Goal: Use online tool/utility

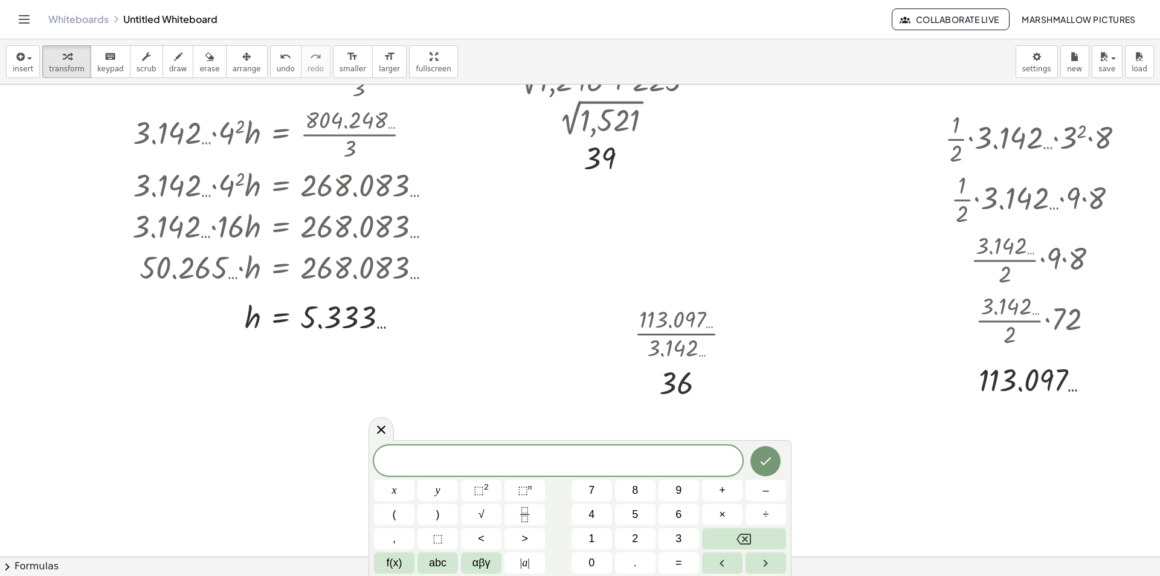
scroll to position [242, 0]
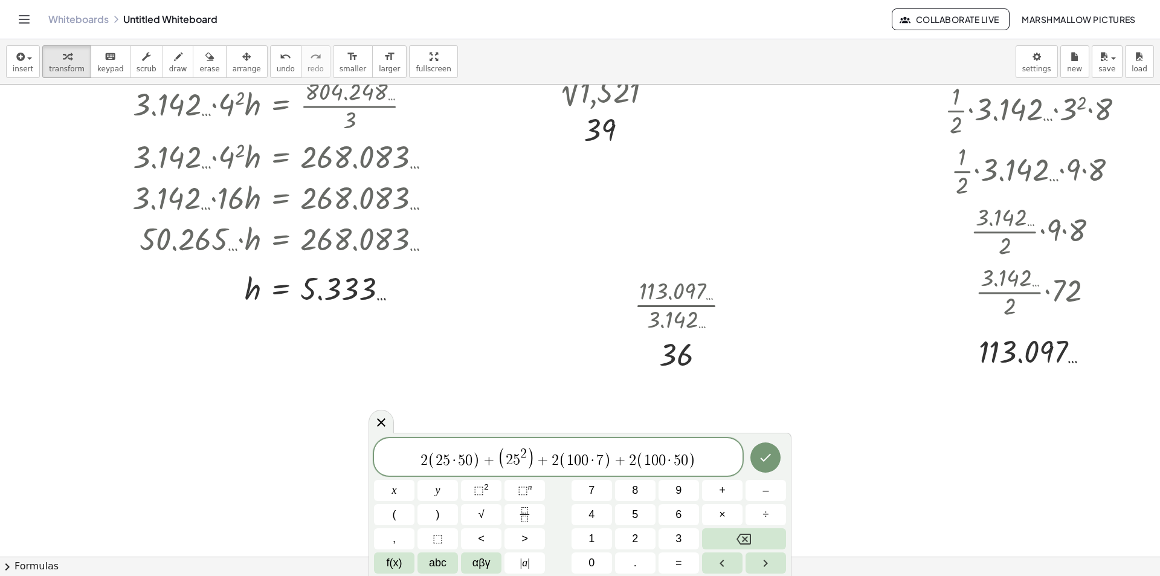
click at [604, 463] on span ")" at bounding box center [608, 460] width 8 height 18
click at [601, 463] on span ")" at bounding box center [604, 460] width 8 height 18
click at [770, 454] on icon "Done" at bounding box center [766, 457] width 11 height 8
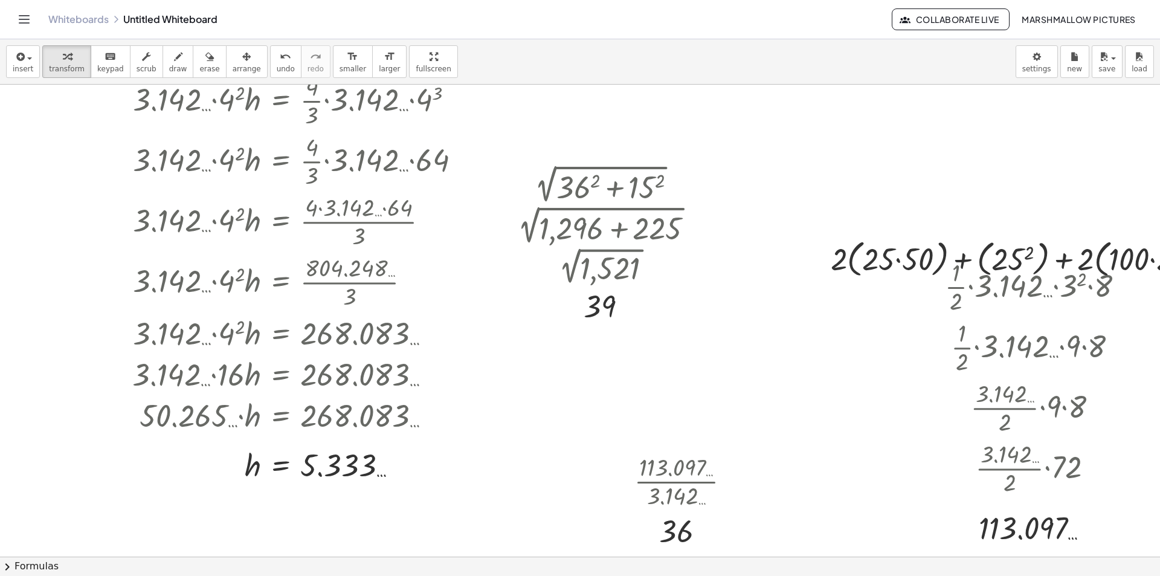
scroll to position [181, 0]
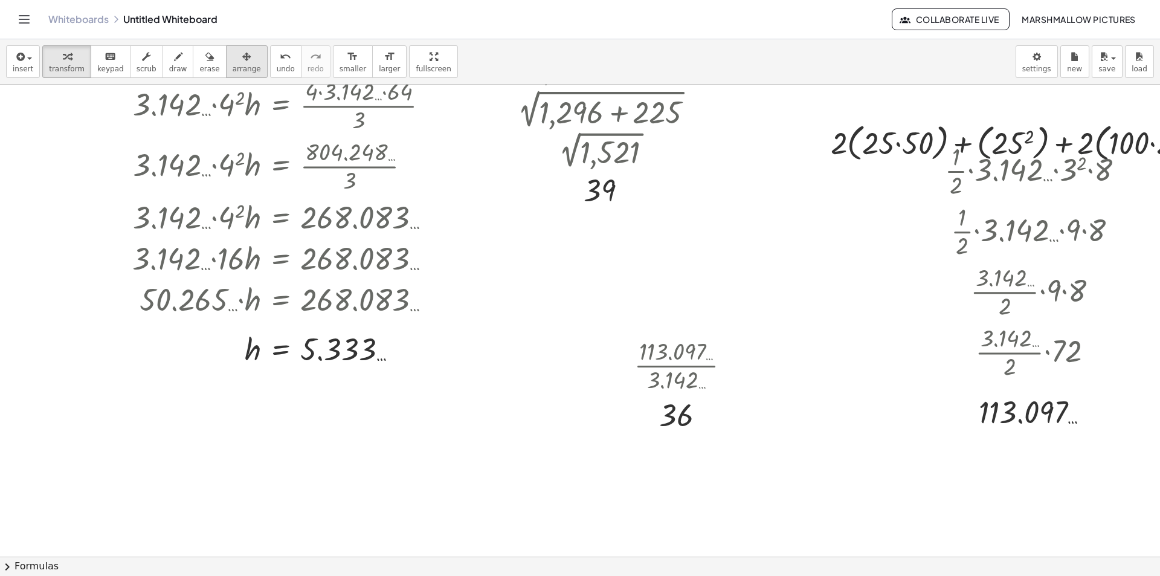
click at [242, 60] on icon "button" at bounding box center [246, 57] width 8 height 15
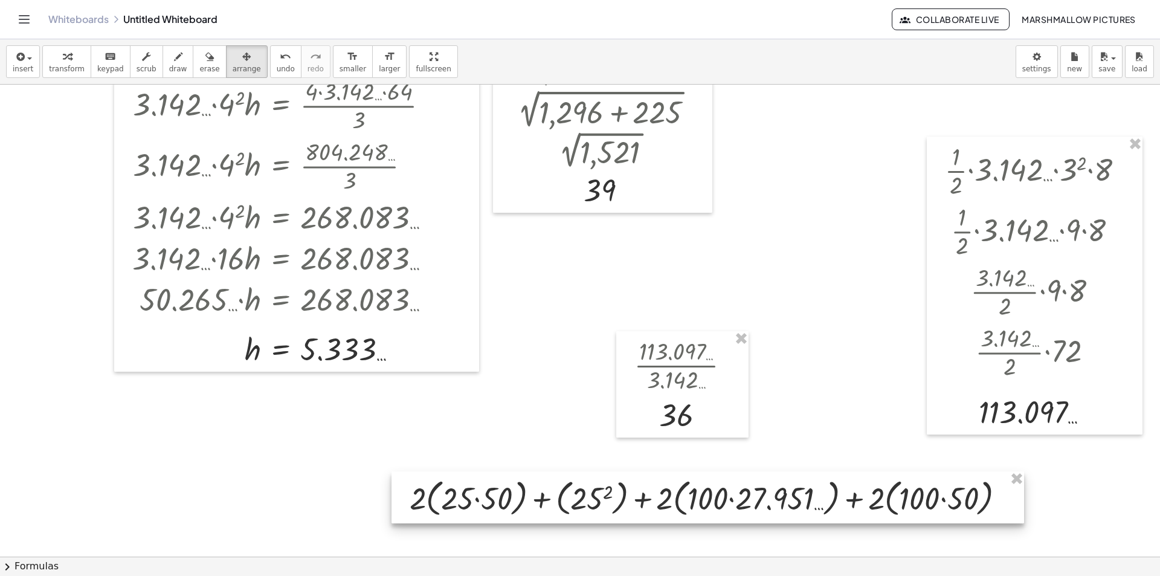
drag, startPoint x: 900, startPoint y: 216, endPoint x: 490, endPoint y: 502, distance: 499.2
click at [490, 502] on div at bounding box center [708, 497] width 633 height 52
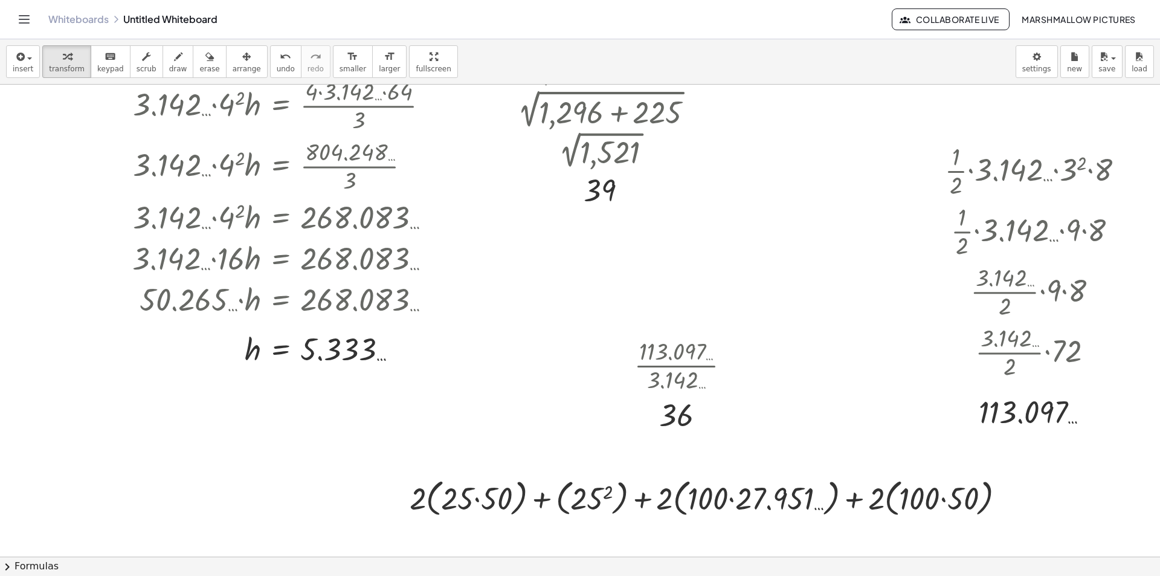
drag, startPoint x: 61, startPoint y: 55, endPoint x: 473, endPoint y: 271, distance: 464.9
click at [63, 55] on icon "button" at bounding box center [67, 57] width 8 height 15
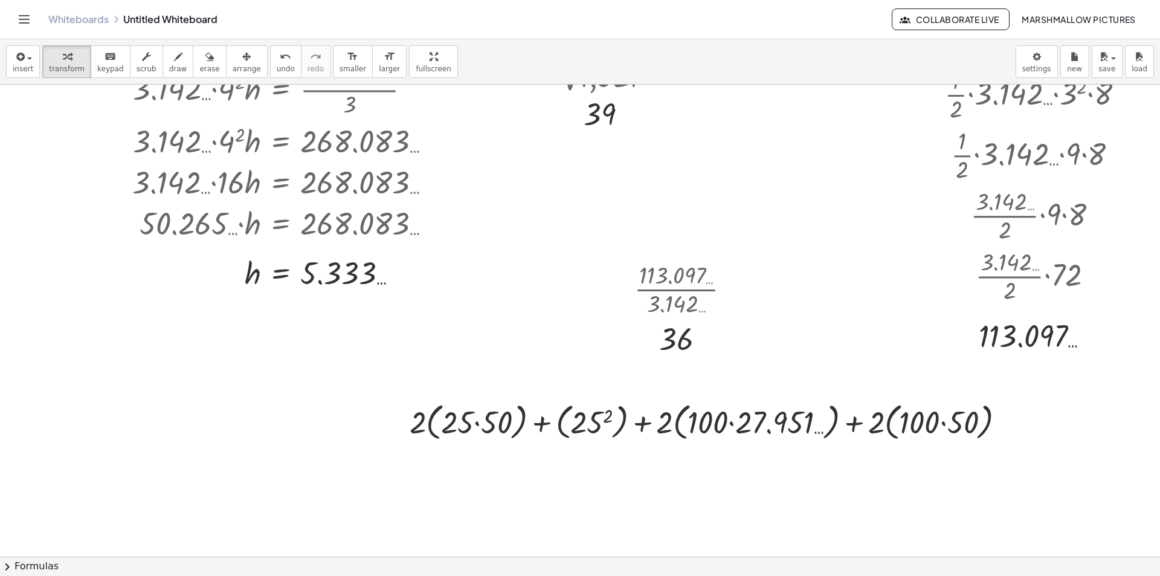
scroll to position [302, 0]
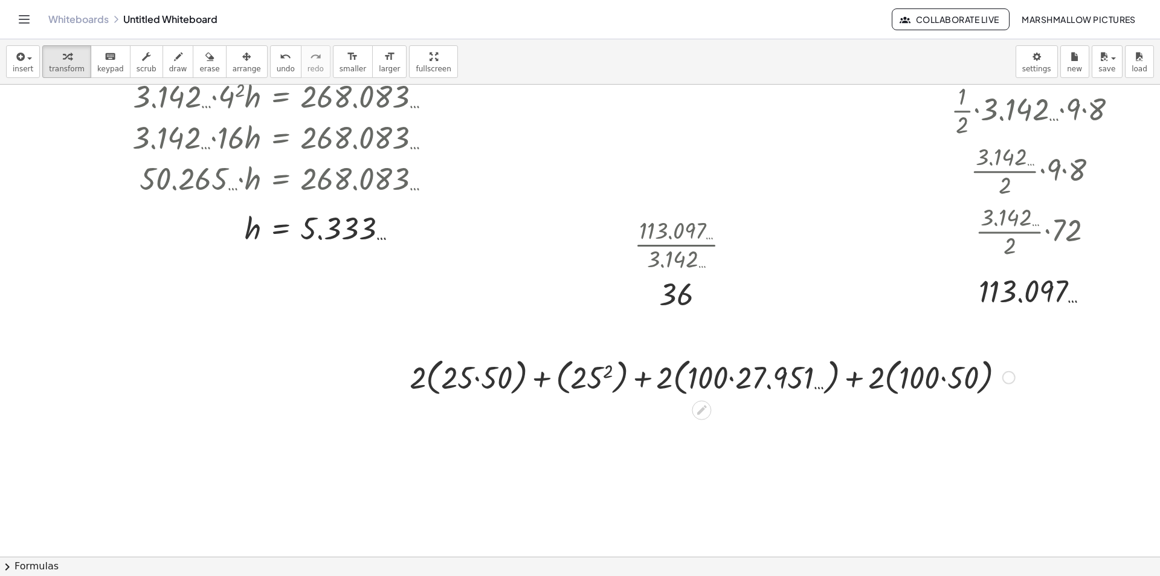
click at [576, 378] on div at bounding box center [713, 377] width 618 height 46
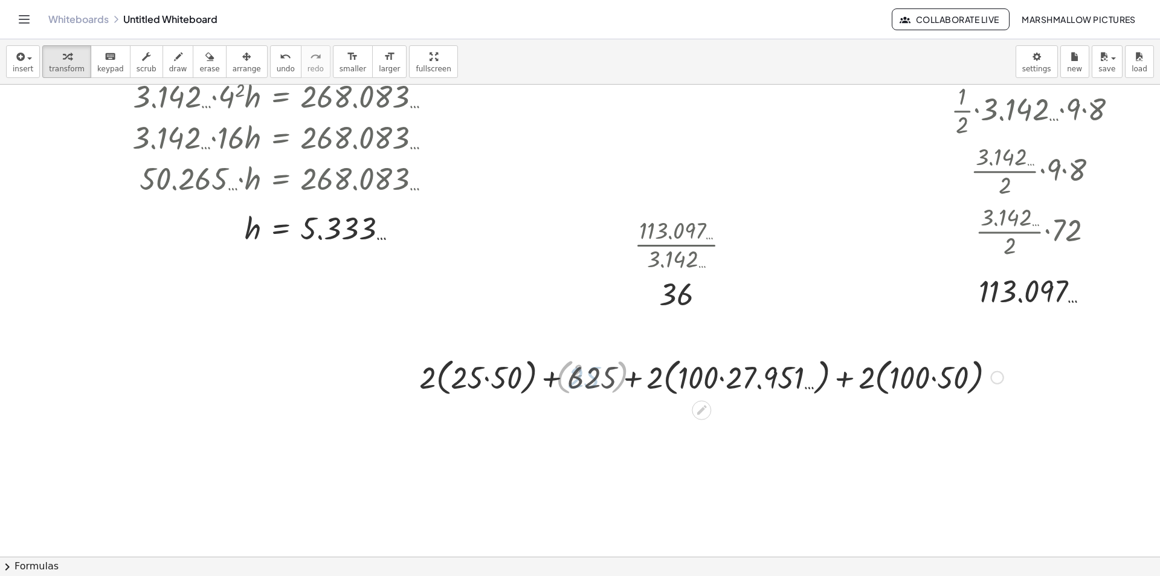
click at [494, 380] on div at bounding box center [712, 377] width 595 height 46
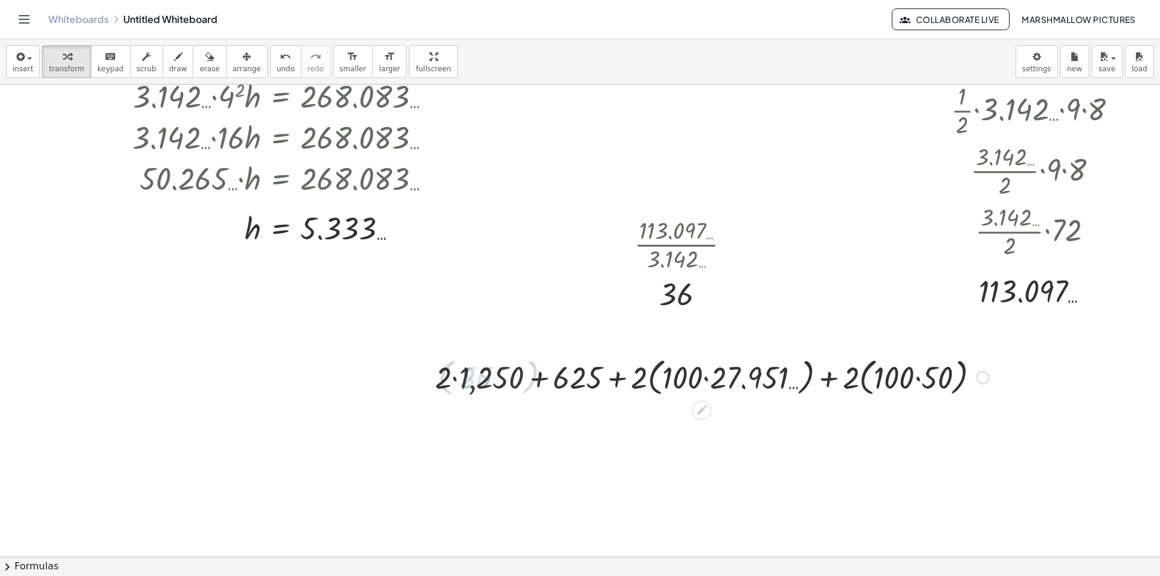
click at [706, 380] on div at bounding box center [713, 377] width 618 height 46
click at [748, 380] on div at bounding box center [713, 377] width 618 height 46
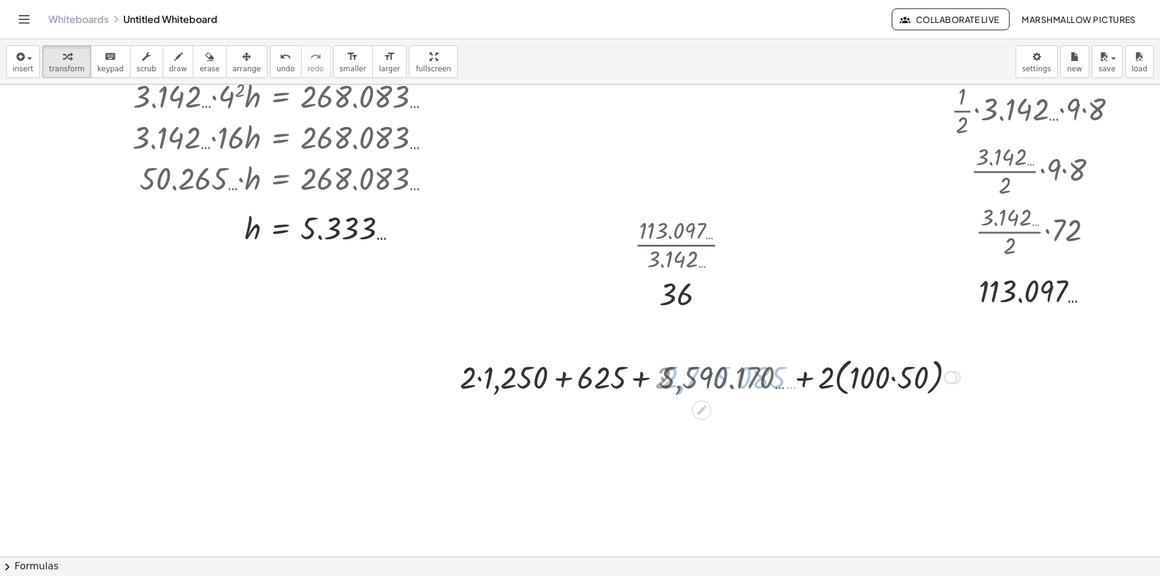
click at [887, 384] on div at bounding box center [713, 377] width 618 height 46
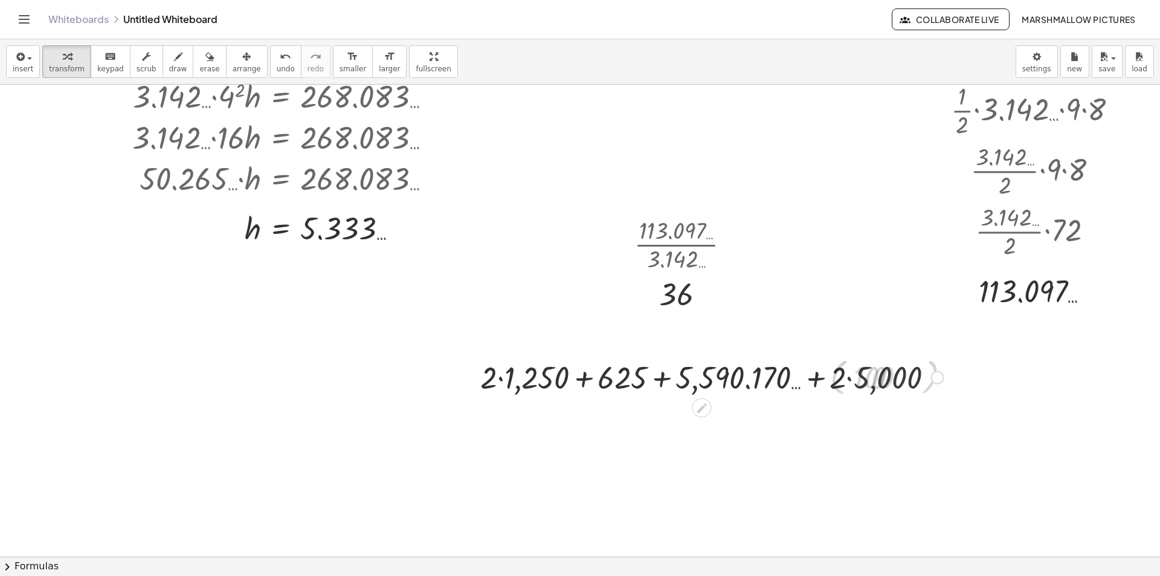
click at [847, 377] on div at bounding box center [713, 376] width 618 height 41
click at [699, 375] on div at bounding box center [713, 376] width 618 height 41
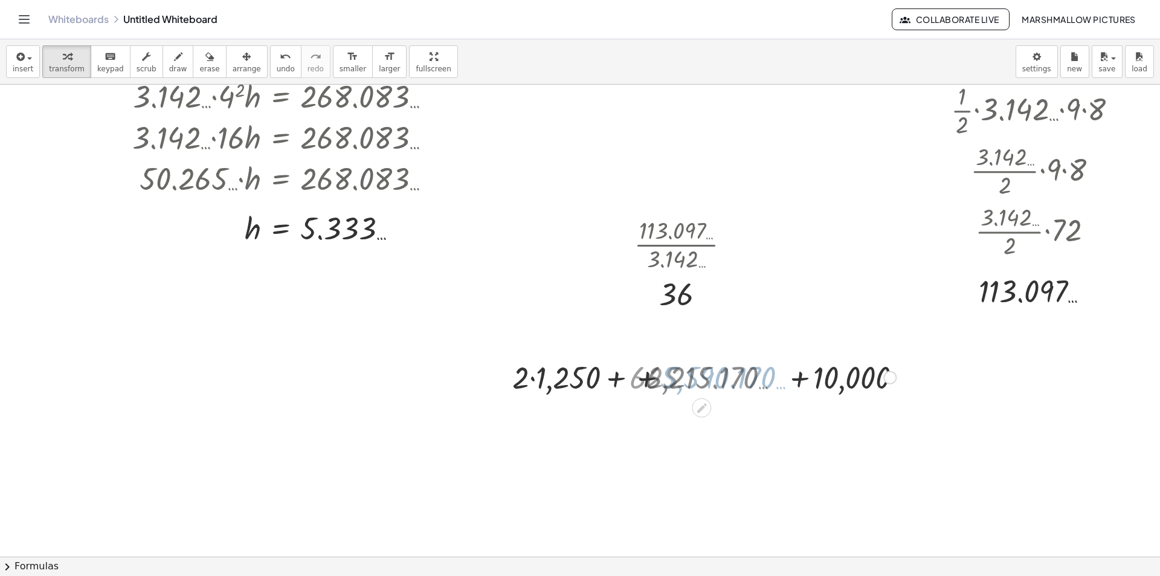
click at [652, 378] on div at bounding box center [713, 376] width 618 height 41
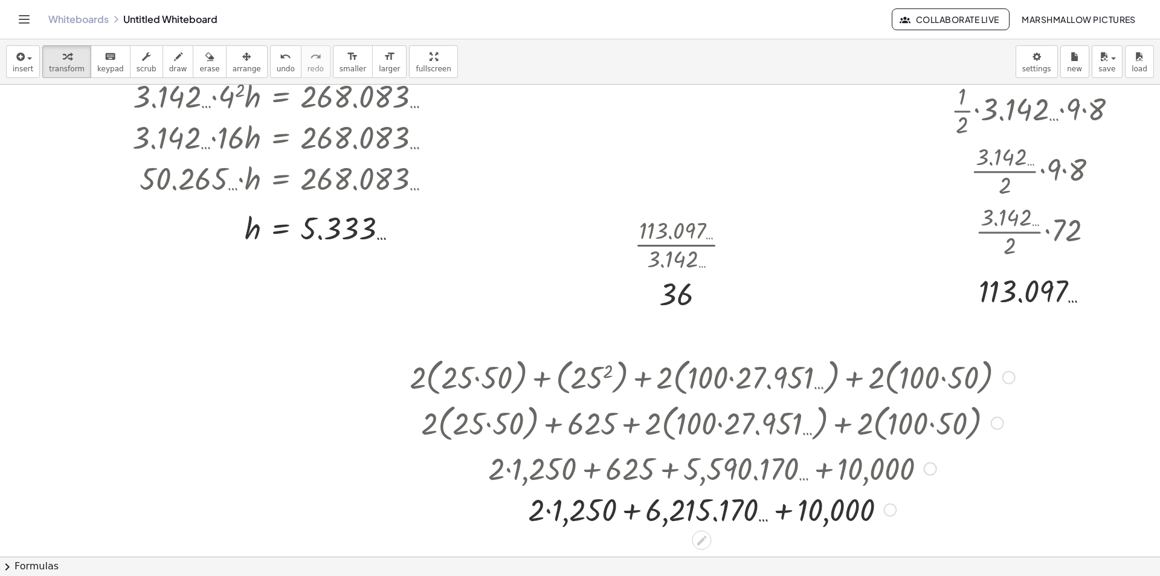
click at [813, 523] on div at bounding box center [713, 508] width 618 height 41
click at [679, 512] on div at bounding box center [713, 508] width 618 height 41
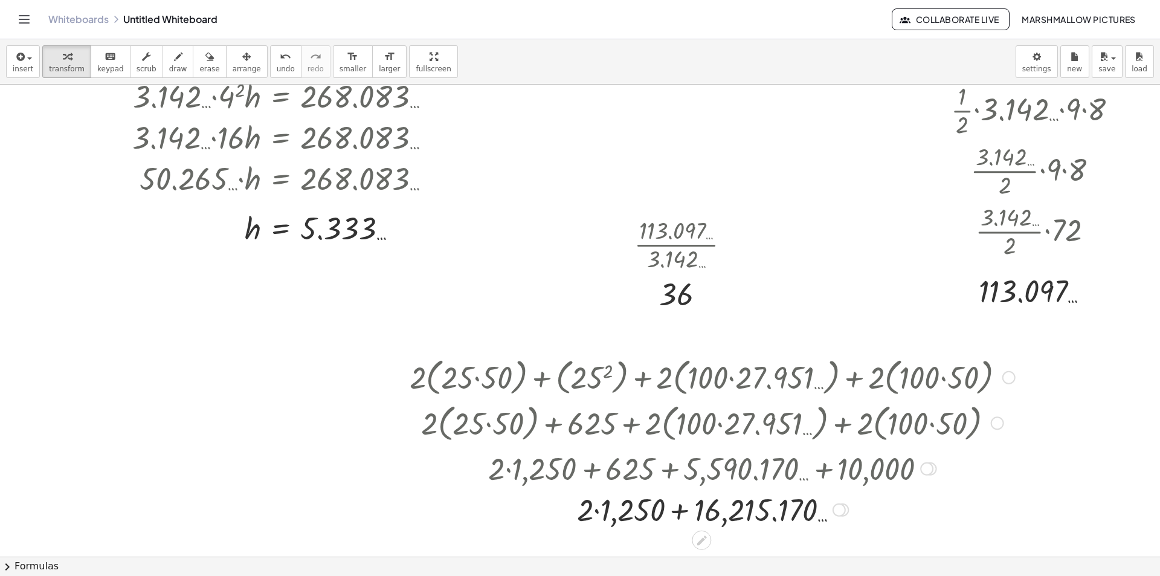
click at [791, 525] on div at bounding box center [713, 508] width 618 height 41
click at [619, 509] on div at bounding box center [713, 508] width 618 height 41
click at [781, 509] on div at bounding box center [713, 508] width 618 height 41
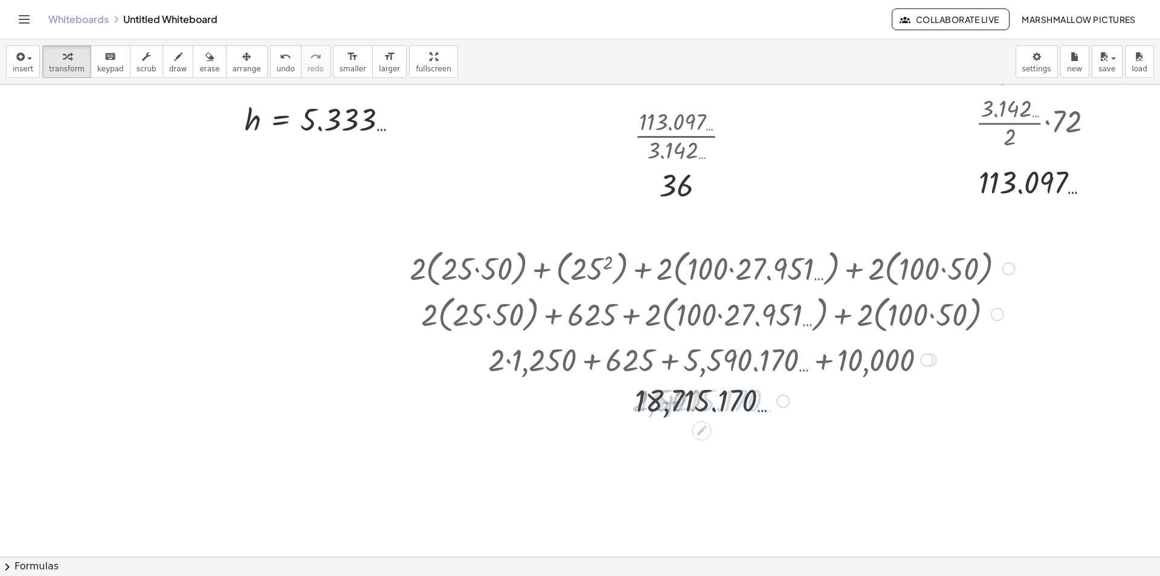
scroll to position [423, 0]
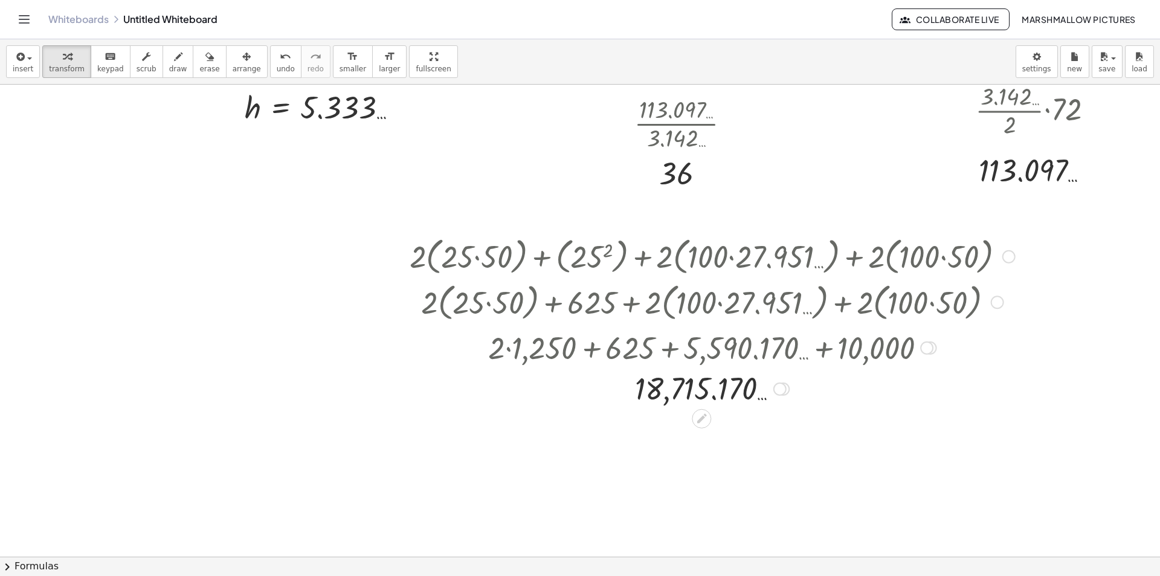
click at [778, 389] on div at bounding box center [780, 389] width 13 height 13
click at [821, 354] on li "Transform line" at bounding box center [854, 362] width 103 height 18
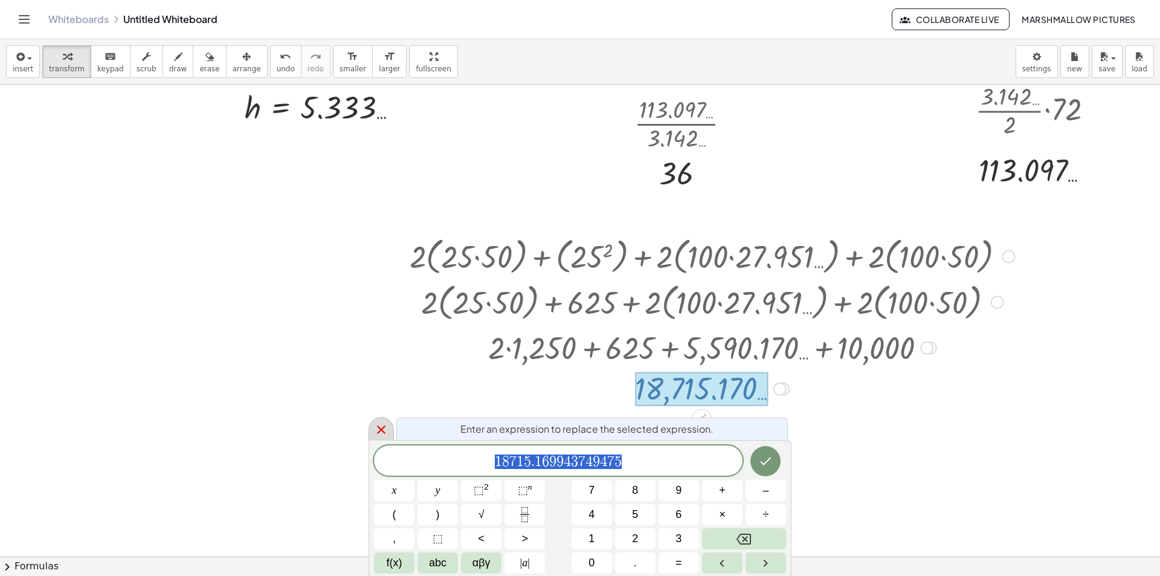
click at [378, 425] on icon at bounding box center [381, 429] width 15 height 15
